Goal: Information Seeking & Learning: Learn about a topic

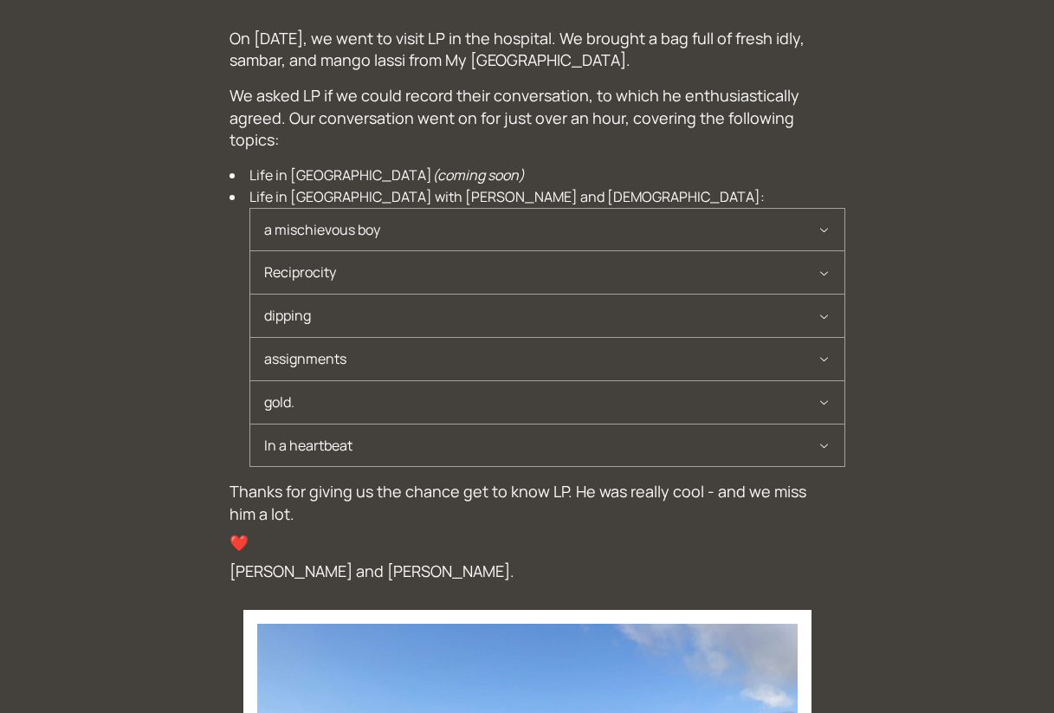
click at [349, 33] on p "On [DATE], we went to visit LP in the hospital. We brought a bag full of fresh …" at bounding box center [528, 49] width 596 height 43
click at [349, 34] on p "On [DATE], we went to visit LP in the hospital. We brought a bag full of fresh …" at bounding box center [528, 49] width 596 height 43
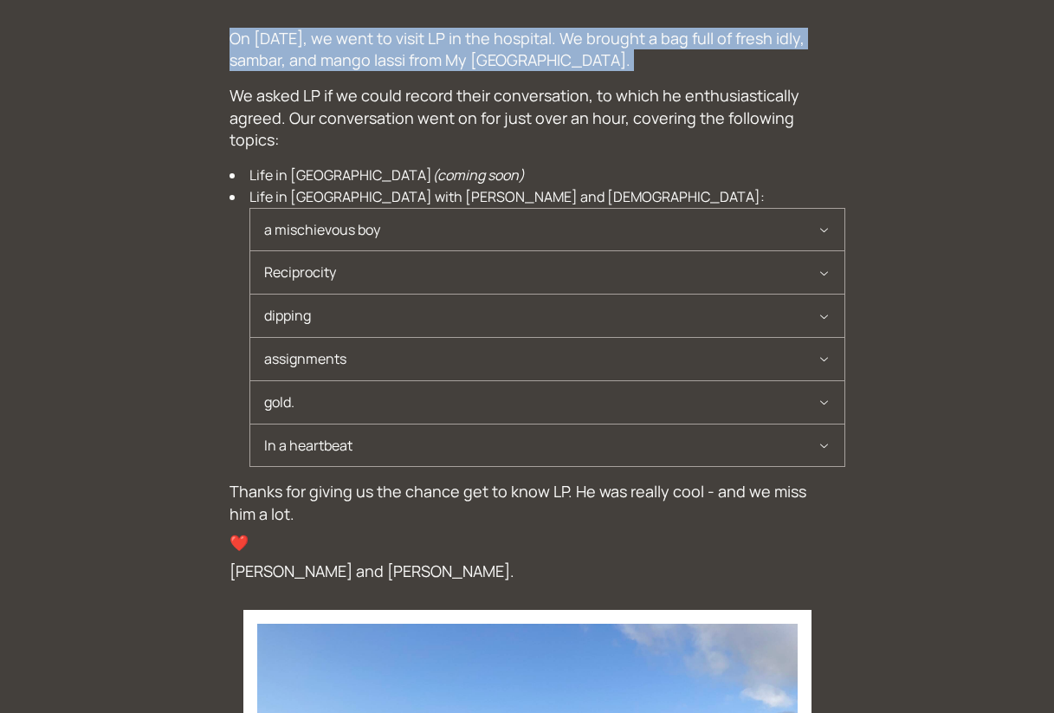
click at [349, 34] on p "On [DATE], we went to visit LP in the hospital. We brought a bag full of fresh …" at bounding box center [528, 49] width 596 height 43
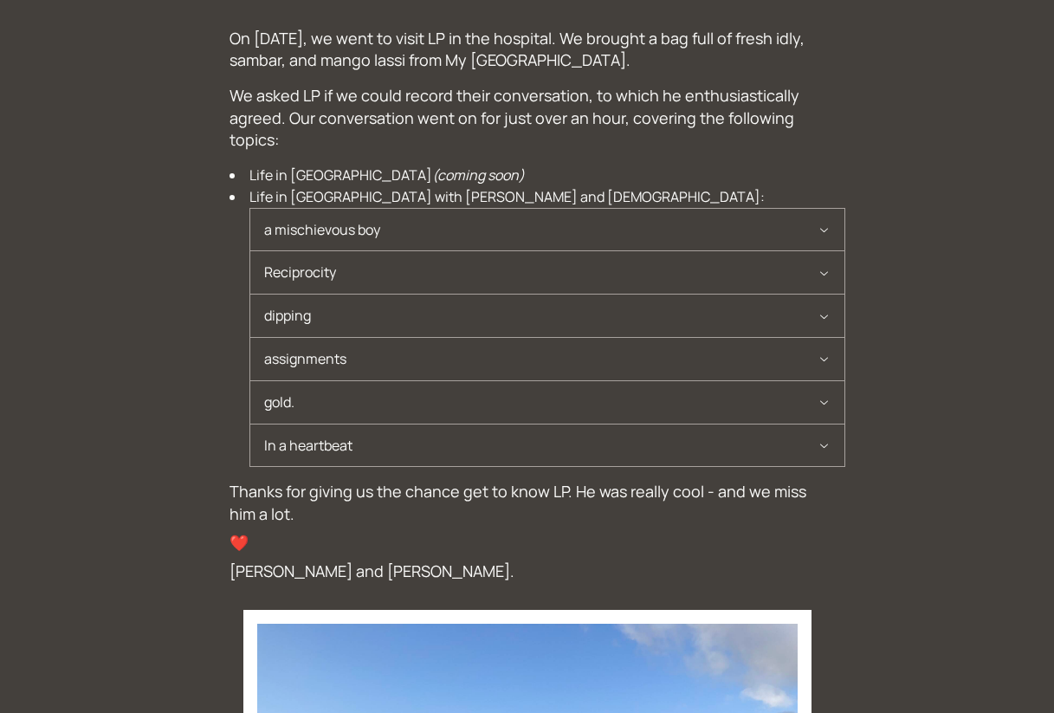
click at [506, 93] on p "We asked LP if we could record their conversation, to which he enthusiastically…" at bounding box center [528, 118] width 596 height 66
click at [286, 31] on p "On [DATE], we went to visit LP in the hospital. We brought a bag full of fresh …" at bounding box center [528, 49] width 596 height 43
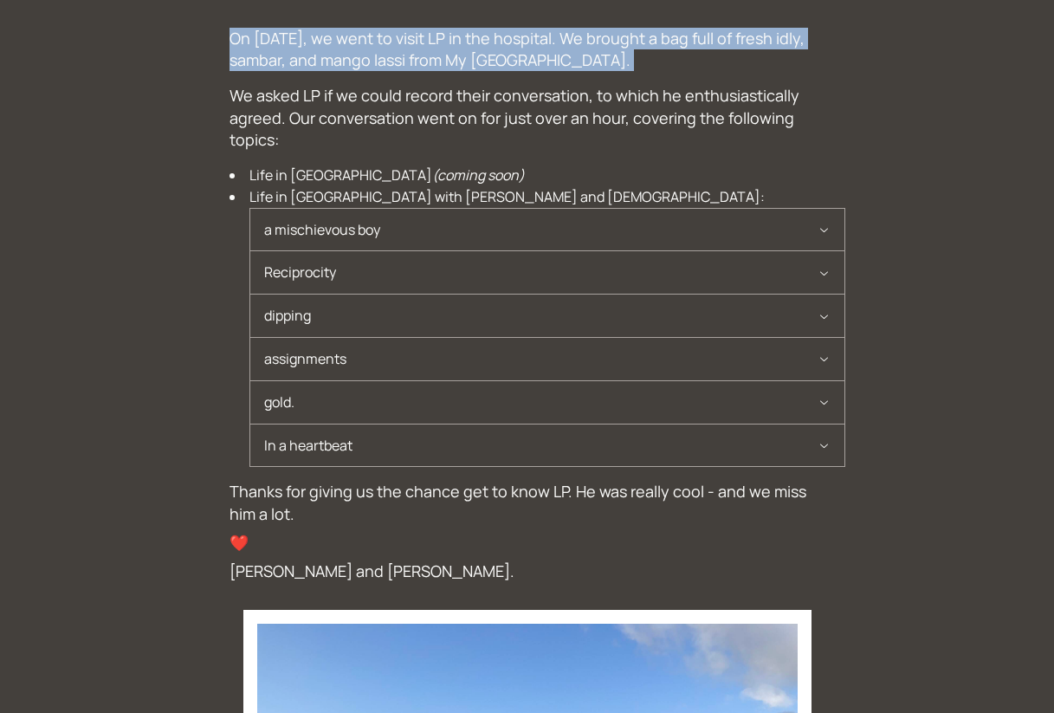
click at [286, 31] on p "On [DATE], we went to visit LP in the hospital. We brought a bag full of fresh …" at bounding box center [528, 49] width 596 height 43
click at [357, 63] on p "On [DATE], we went to visit LP in the hospital. We brought a bag full of fresh …" at bounding box center [528, 49] width 596 height 43
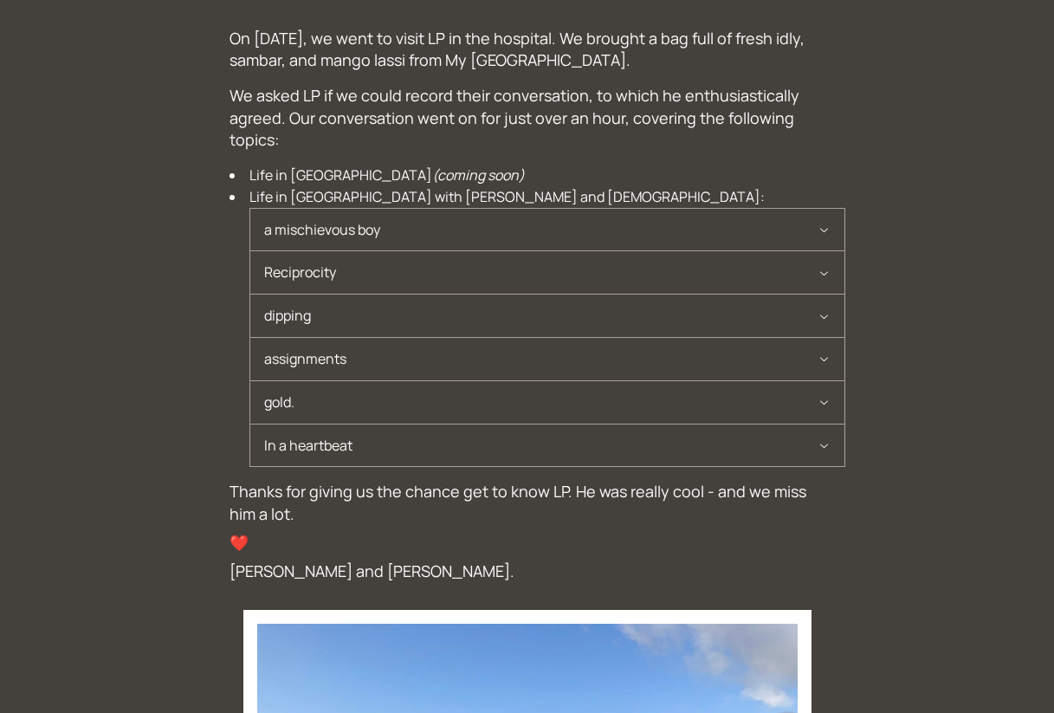
click at [374, 85] on p "We asked LP if we could record their conversation, to which he enthusiastically…" at bounding box center [528, 118] width 596 height 66
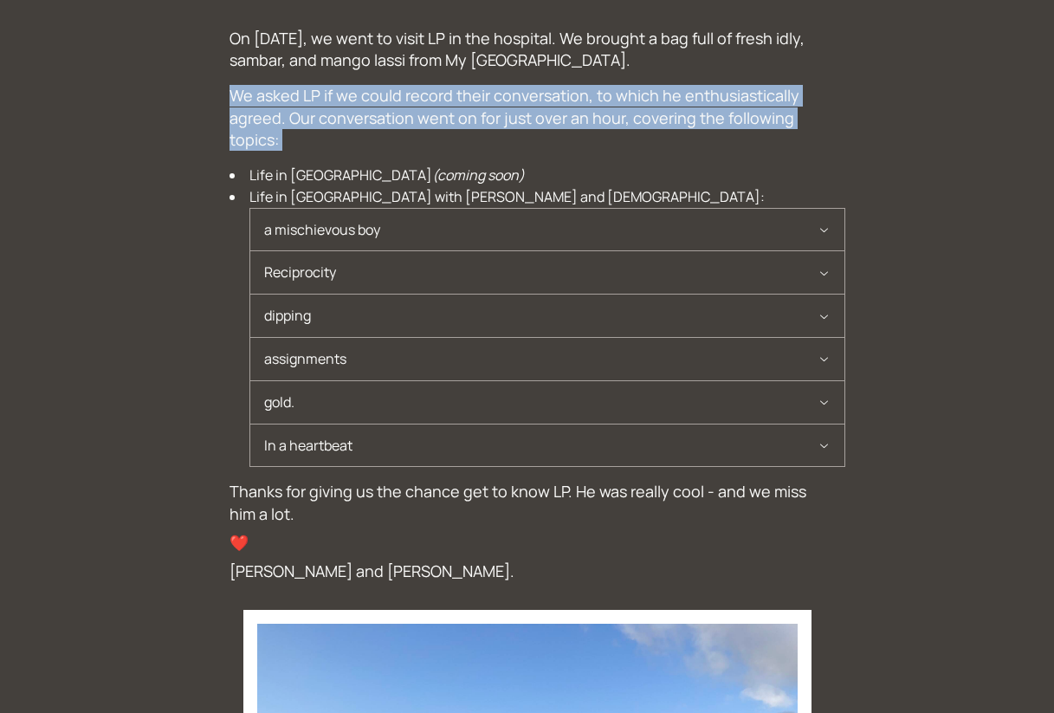
click at [374, 85] on p "We asked LP if we could record their conversation, to which he enthusiastically…" at bounding box center [528, 118] width 596 height 66
click at [375, 87] on p "We asked LP if we could record their conversation, to which he enthusiastically…" at bounding box center [528, 118] width 596 height 66
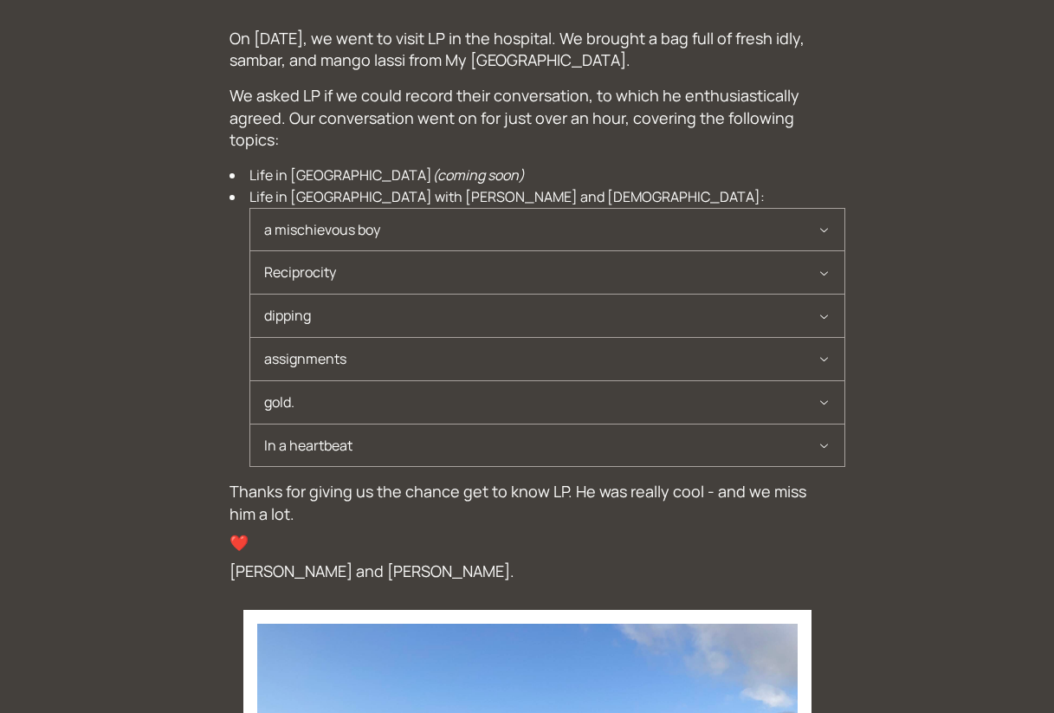
click at [417, 91] on p "We asked LP if we could record their conversation, to which he enthusiastically…" at bounding box center [528, 118] width 596 height 66
click at [405, 102] on p "We asked LP if we could record their conversation, to which he enthusiastically…" at bounding box center [528, 118] width 596 height 66
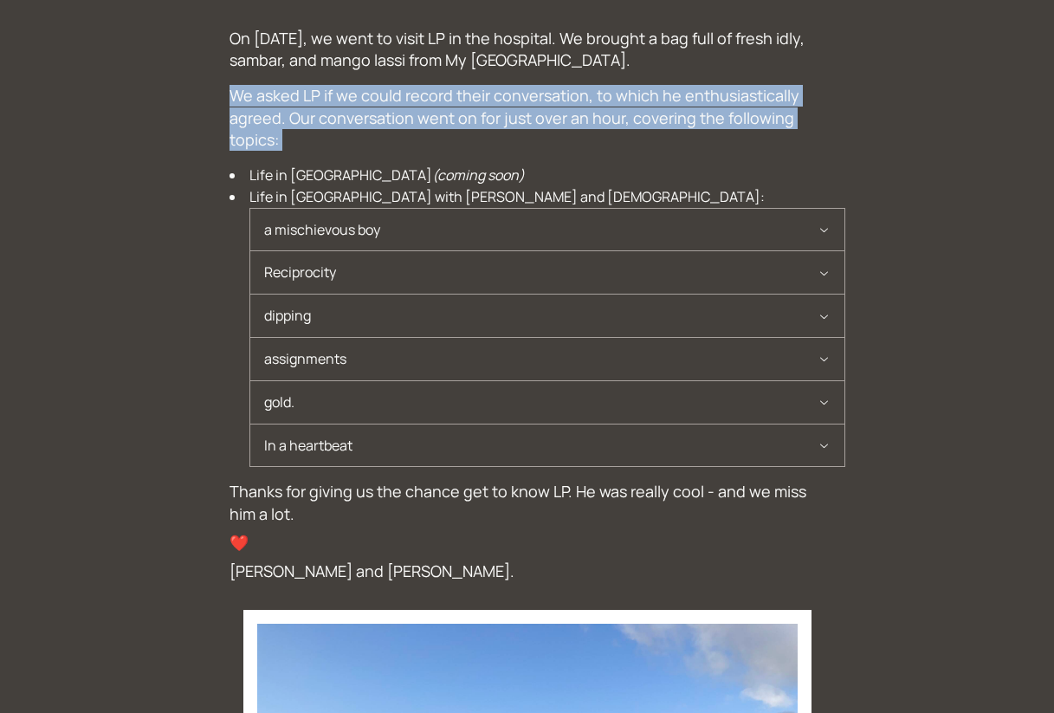
click at [405, 102] on p "We asked LP if we could record their conversation, to which he enthusiastically…" at bounding box center [528, 118] width 596 height 66
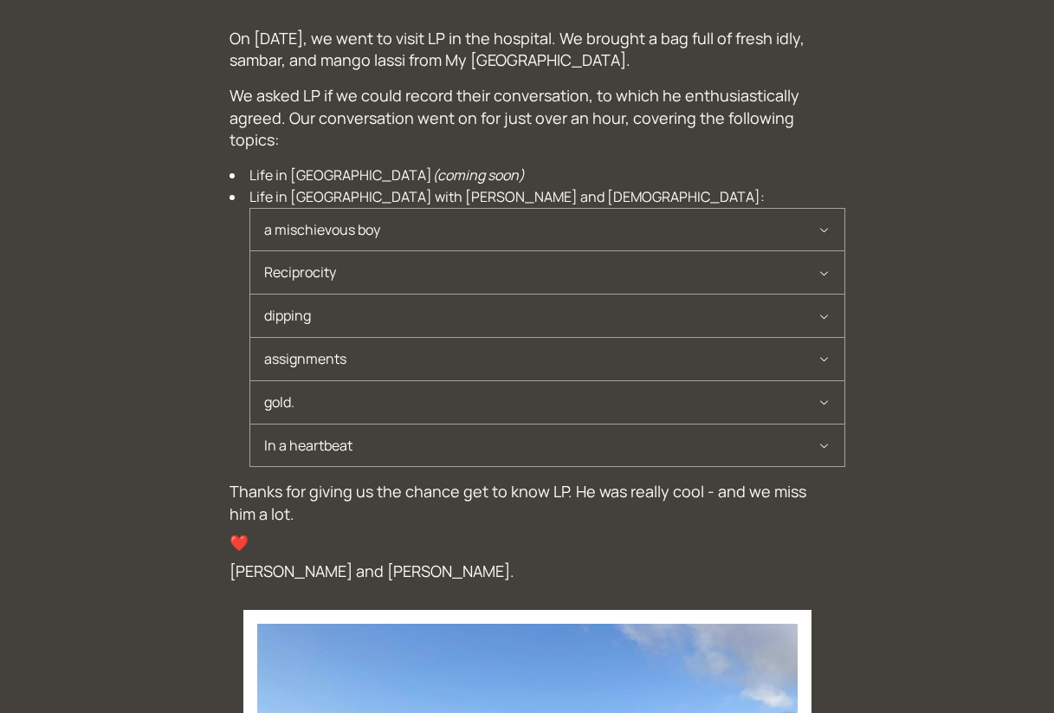
click at [395, 107] on p "We asked LP if we could record their conversation, to which he enthusiastically…" at bounding box center [528, 118] width 596 height 66
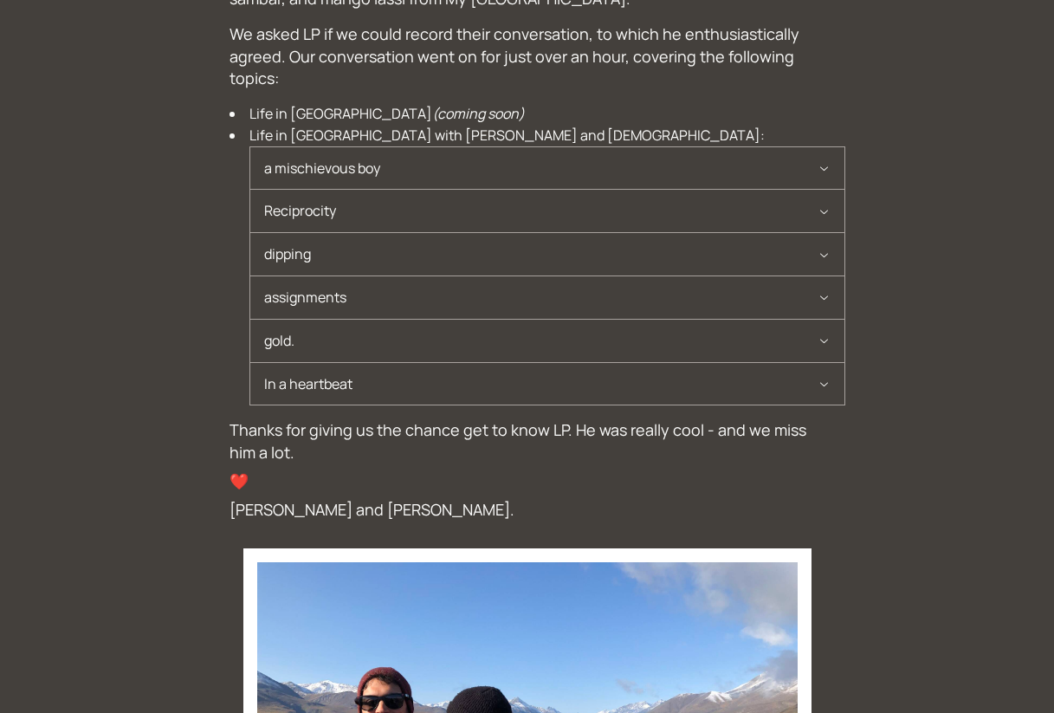
click at [504, 184] on span "a mischievous boy" at bounding box center [541, 168] width 554 height 42
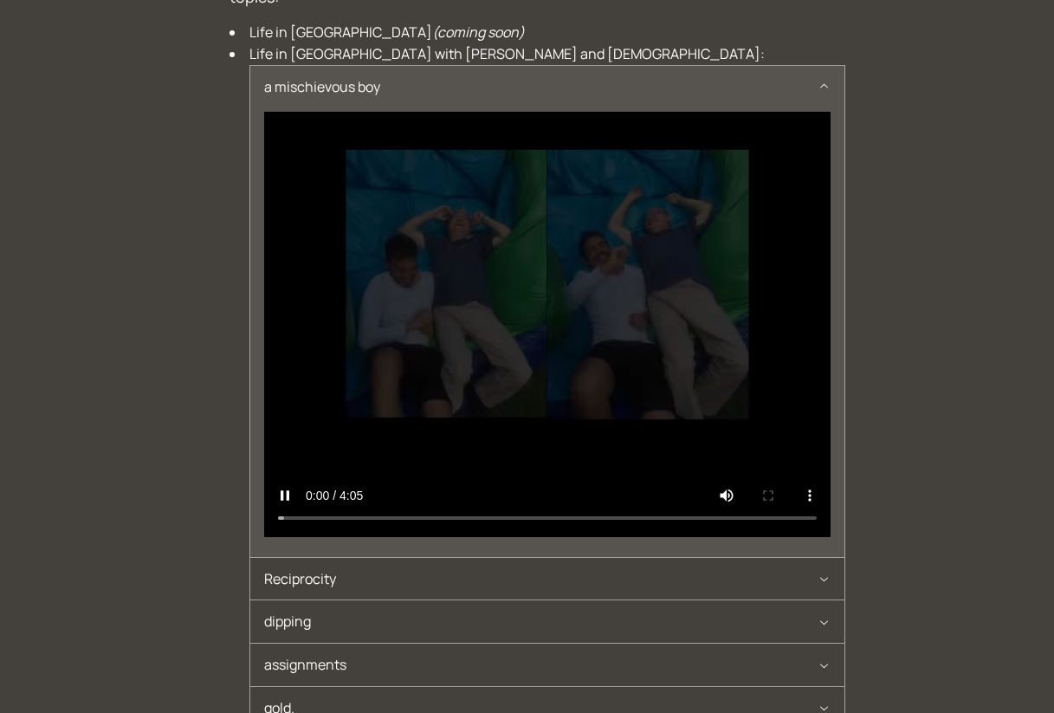
scroll to position [160, 0]
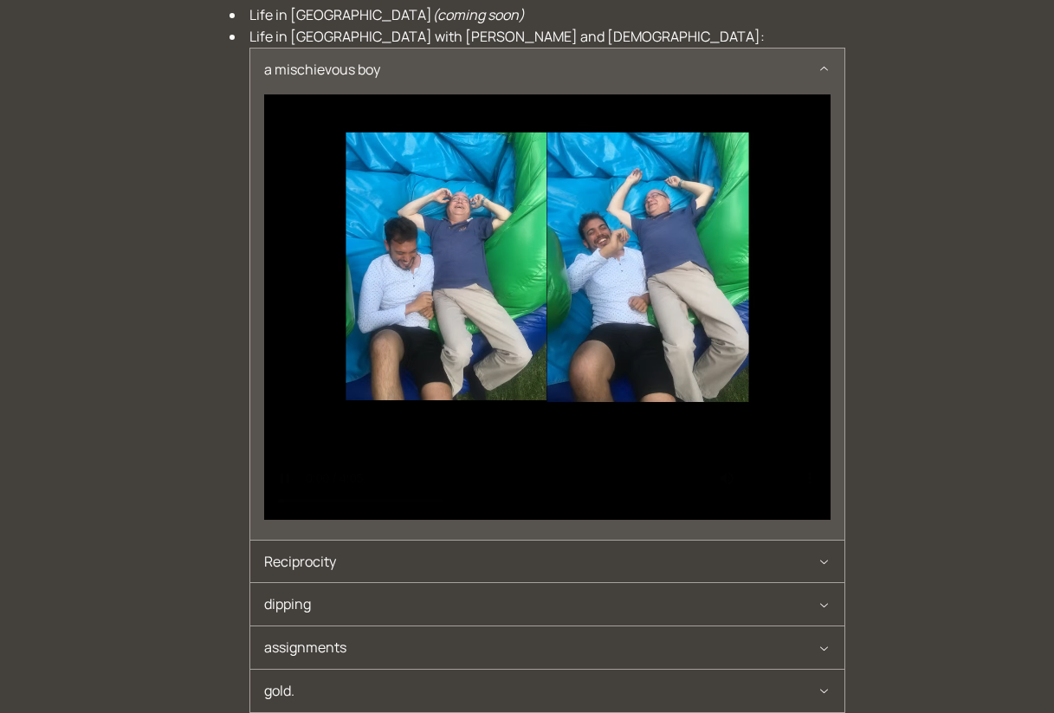
click at [373, 570] on span "Reciprocity" at bounding box center [541, 562] width 554 height 42
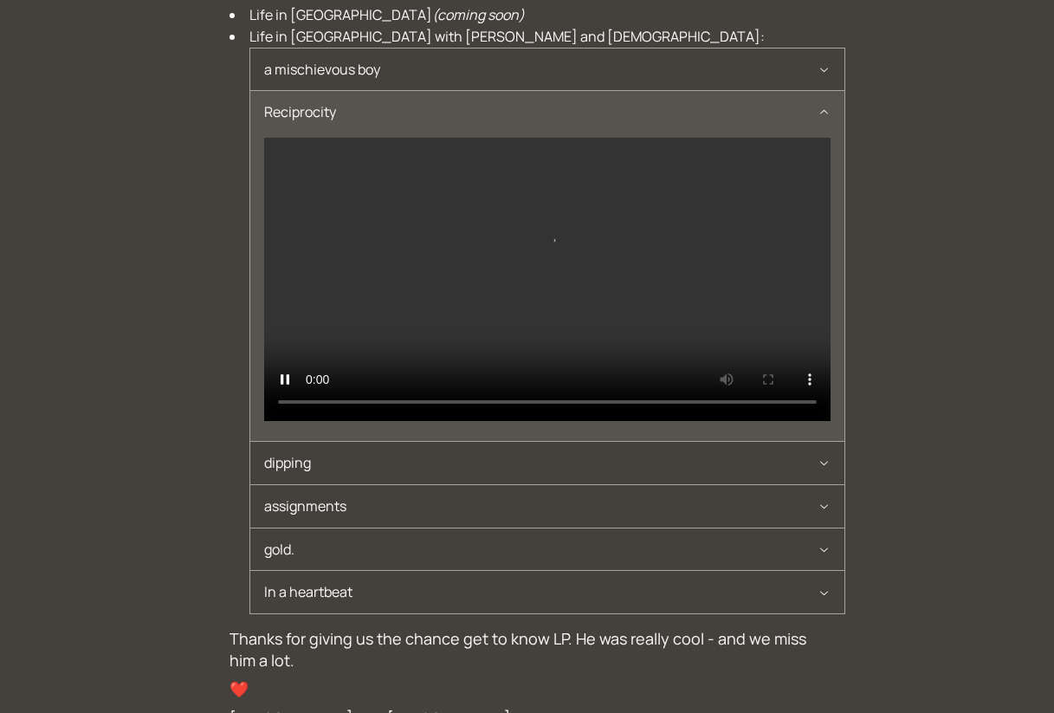
scroll to position [0, 0]
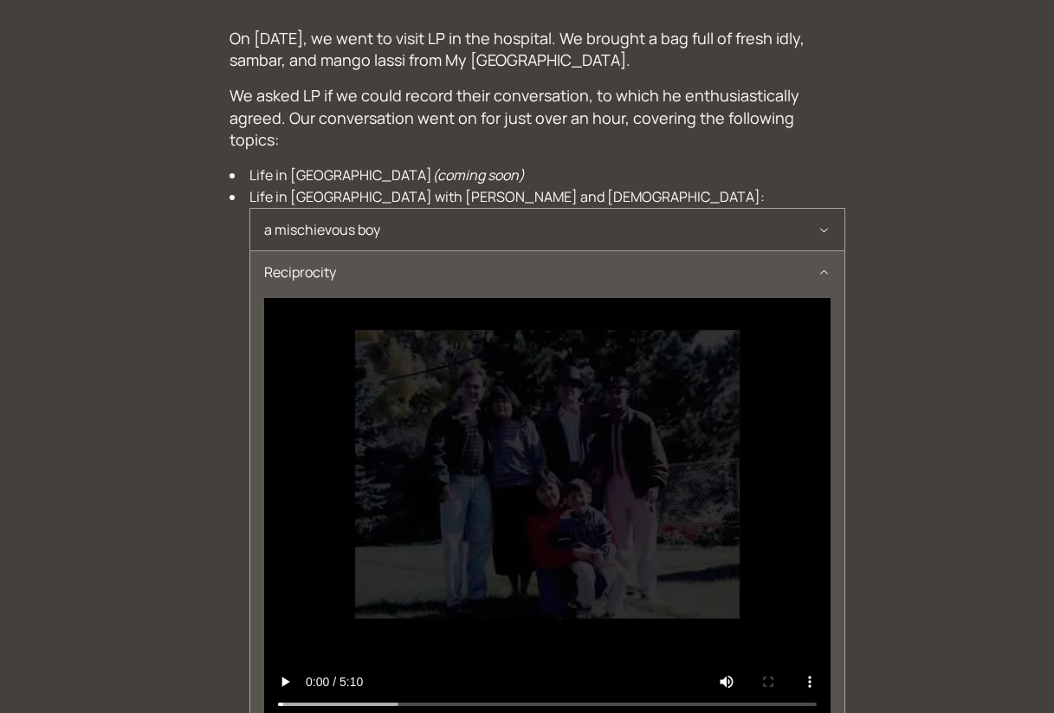
click at [273, 227] on span "a mischievous boy" at bounding box center [541, 230] width 554 height 42
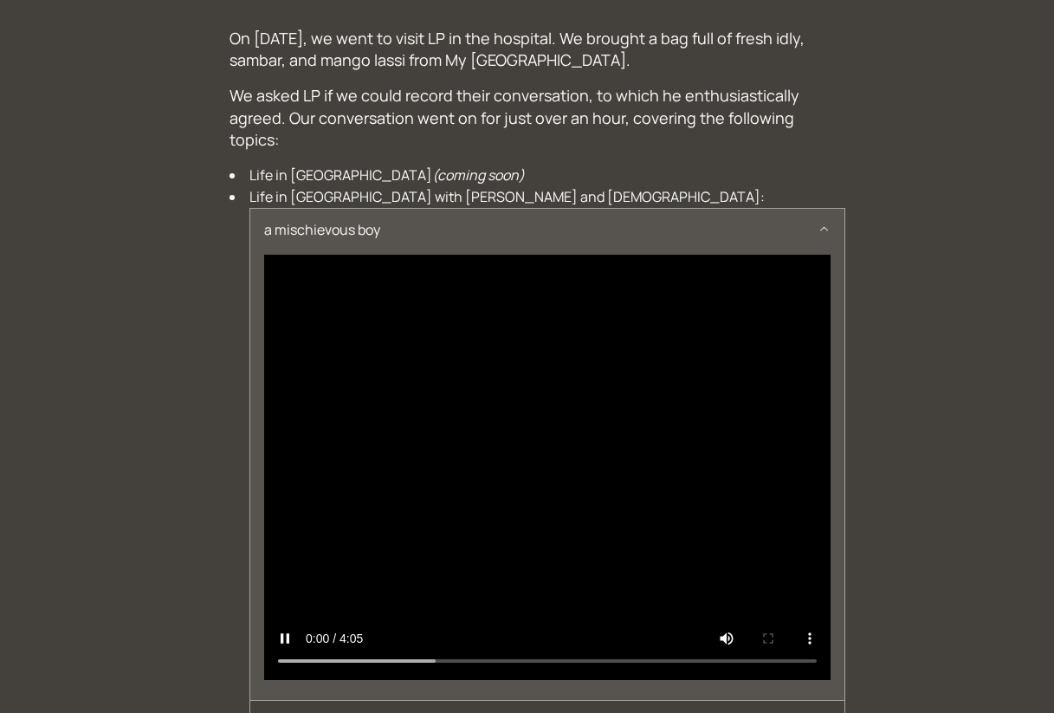
click at [824, 232] on icon "button" at bounding box center [824, 230] width 13 height 14
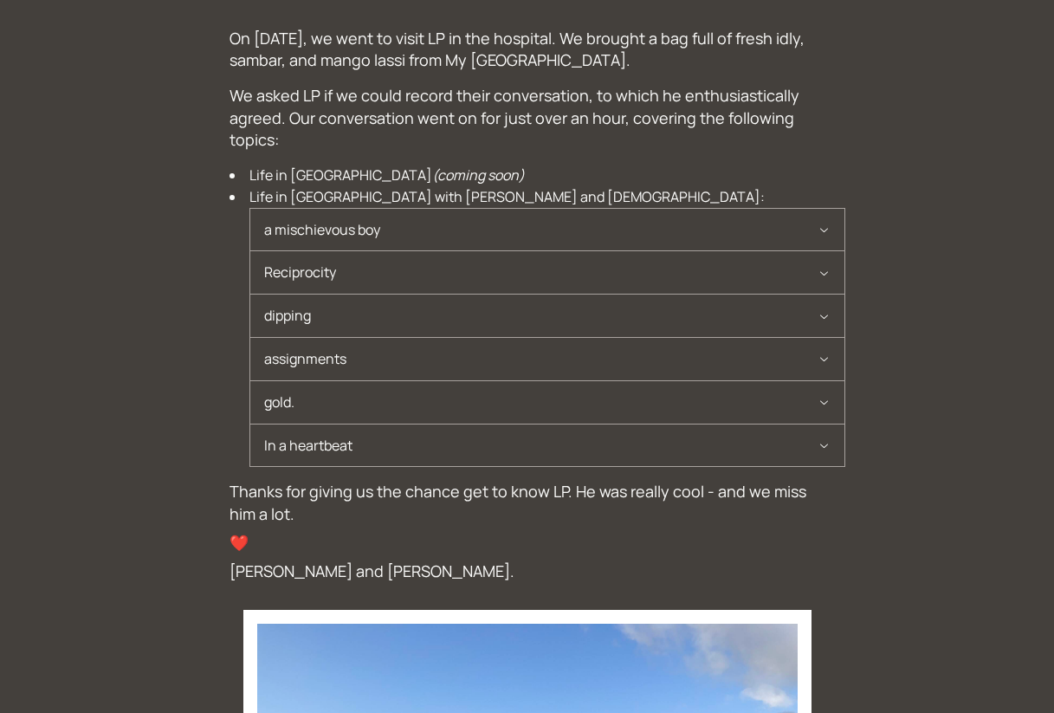
click at [377, 210] on span "a mischievous boy" at bounding box center [541, 230] width 554 height 42
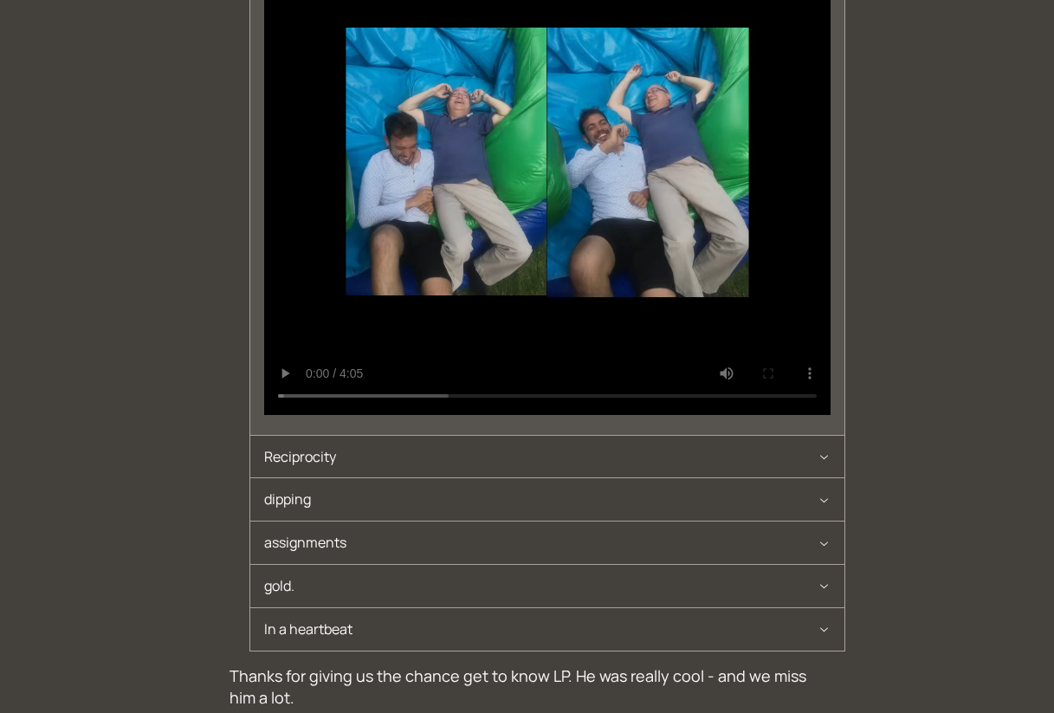
scroll to position [286, 0]
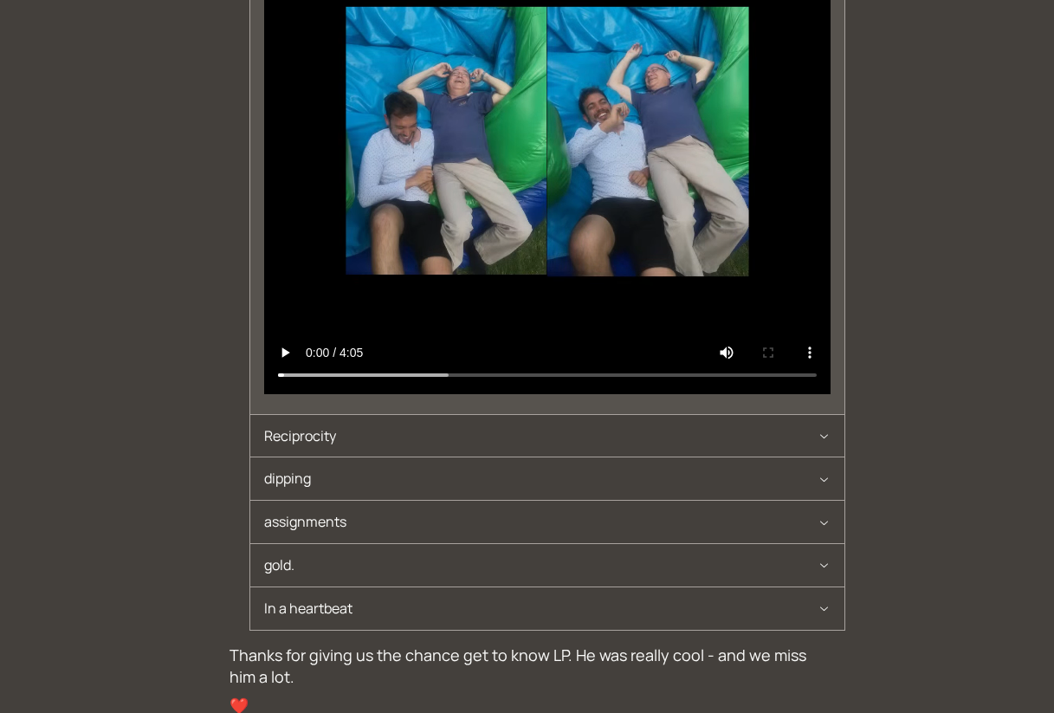
click at [326, 525] on span "assignments" at bounding box center [541, 522] width 554 height 42
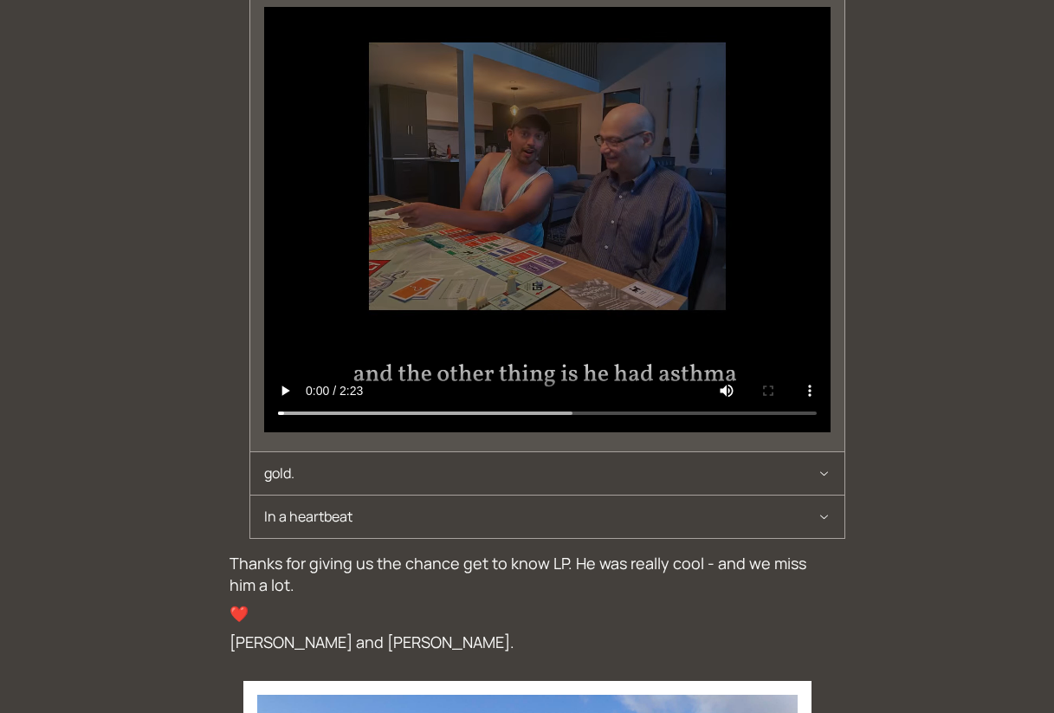
scroll to position [0, 0]
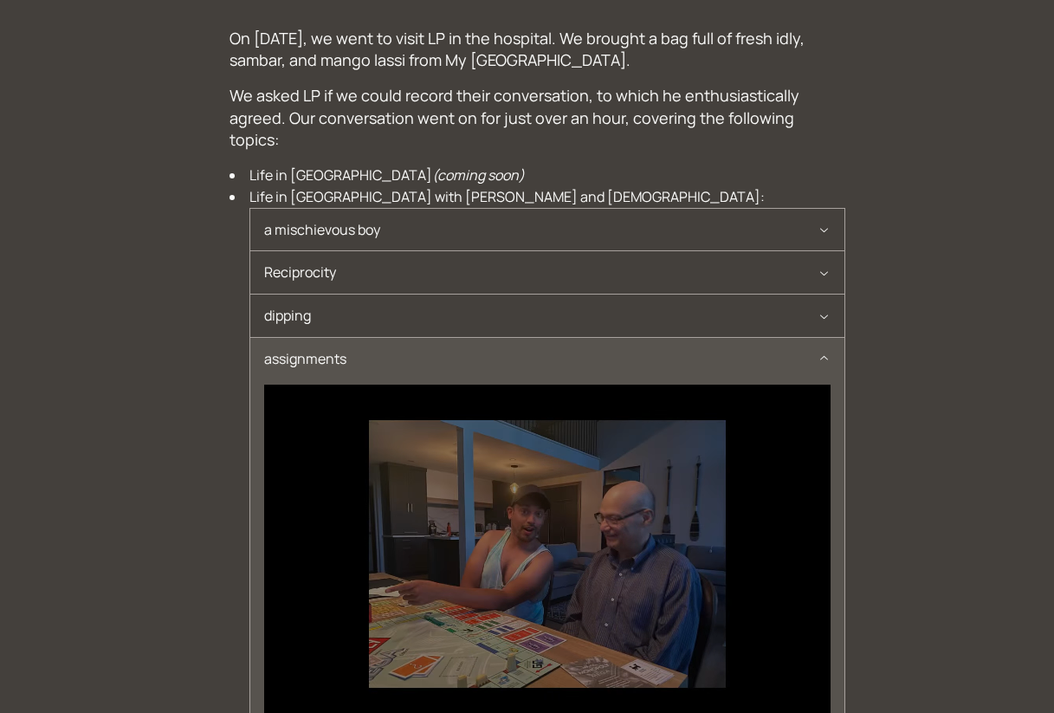
click at [475, 349] on span "assignments" at bounding box center [541, 359] width 554 height 42
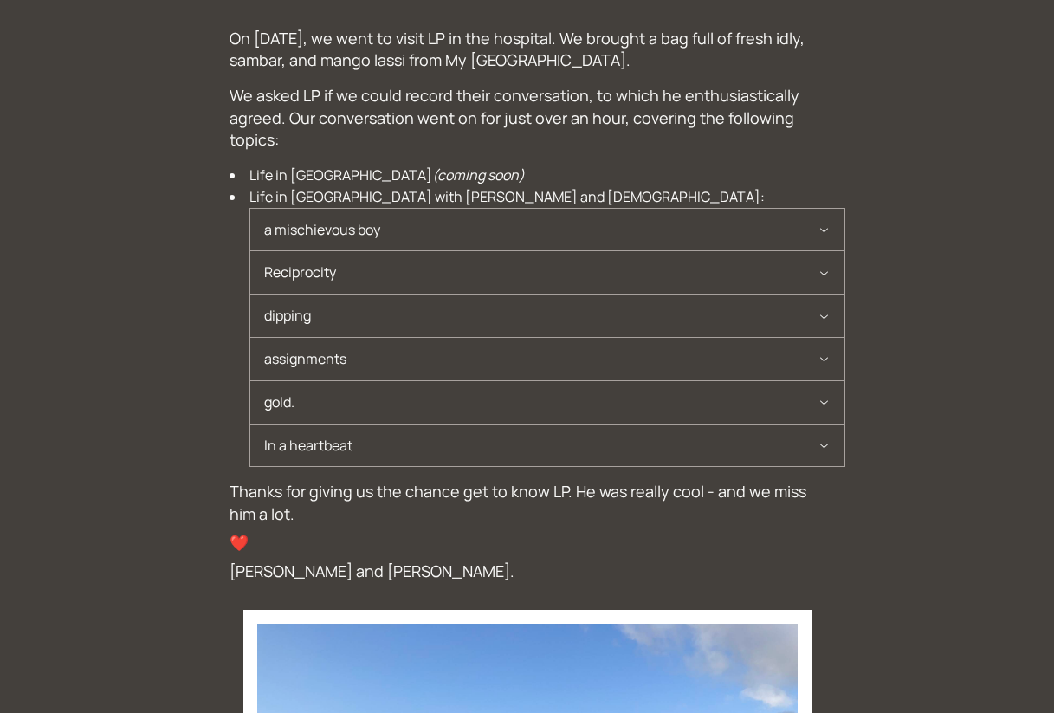
click at [355, 133] on p "We asked LP if we could record their conversation, to which he enthusiastically…" at bounding box center [528, 118] width 596 height 66
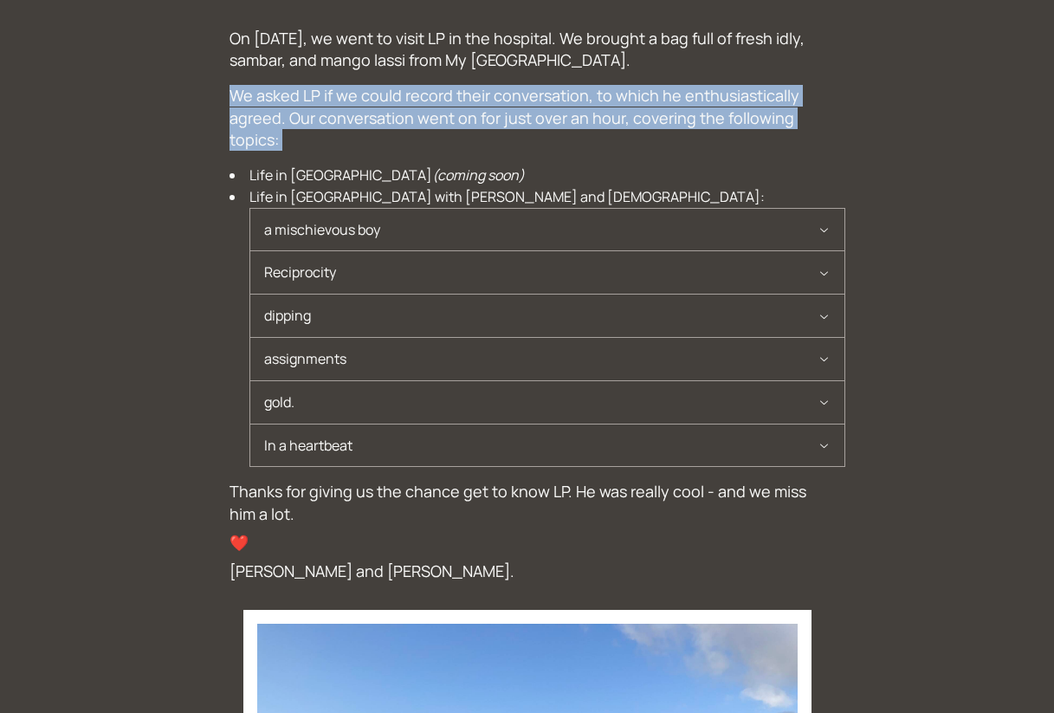
click at [355, 133] on p "We asked LP if we could record their conversation, to which he enthusiastically…" at bounding box center [528, 118] width 596 height 66
